Goal: Find specific page/section: Find specific page/section

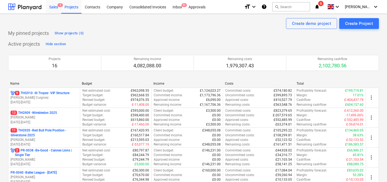
click at [57, 5] on div "Sales 5" at bounding box center [53, 7] width 15 height 14
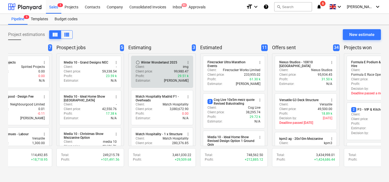
scroll to position [16, 0]
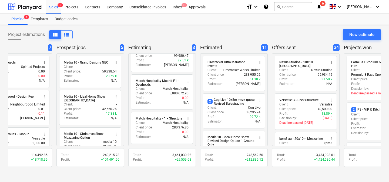
click at [322, 8] on icon "notifications" at bounding box center [319, 7] width 5 height 6
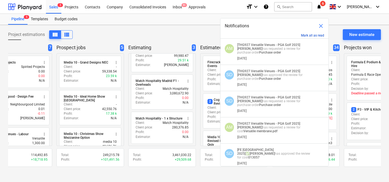
click at [313, 35] on button "Mark all as read" at bounding box center [312, 36] width 23 height 4
click at [314, 35] on button "Mark all as read" at bounding box center [312, 36] width 23 height 4
click at [322, 26] on span "close" at bounding box center [321, 26] width 6 height 6
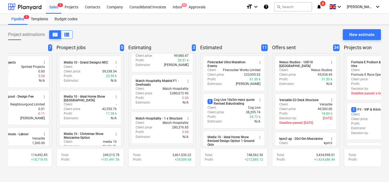
click at [322, 7] on icon "notifications" at bounding box center [319, 7] width 5 height 6
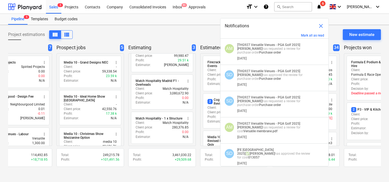
click at [308, 38] on div "Mark all as read" at bounding box center [275, 36] width 108 height 5
click at [309, 36] on button "Mark all as read" at bounding box center [312, 36] width 23 height 4
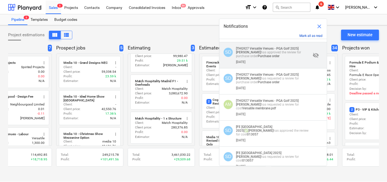
scroll to position [0, 0]
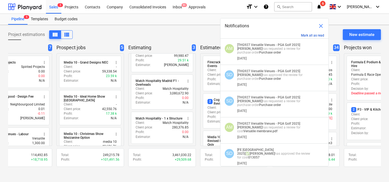
click at [310, 34] on button "Mark all as read" at bounding box center [312, 36] width 23 height 4
click at [318, 28] on span "close" at bounding box center [321, 26] width 6 height 6
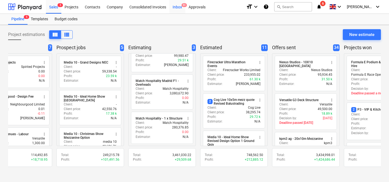
click at [178, 5] on div "Inbox 9+" at bounding box center [177, 7] width 16 height 14
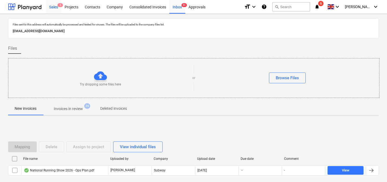
click at [58, 6] on div "Sales 5" at bounding box center [53, 7] width 15 height 14
